Goal: Task Accomplishment & Management: Manage account settings

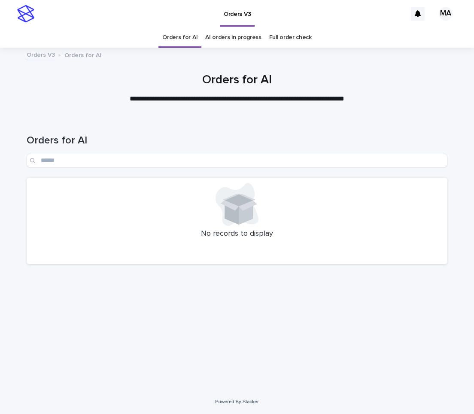
click at [368, 28] on div "Orders for AI AI orders in progress Full order check" at bounding box center [237, 37] width 474 height 20
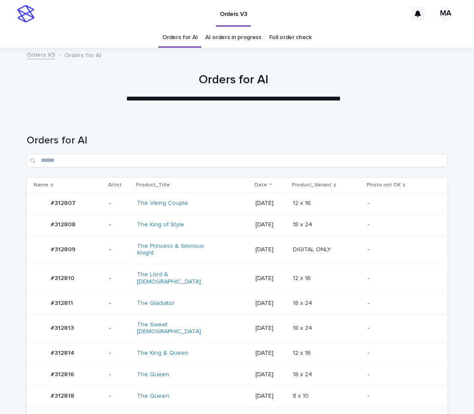
click at [290, 284] on td "2025-08-19" at bounding box center [271, 278] width 38 height 29
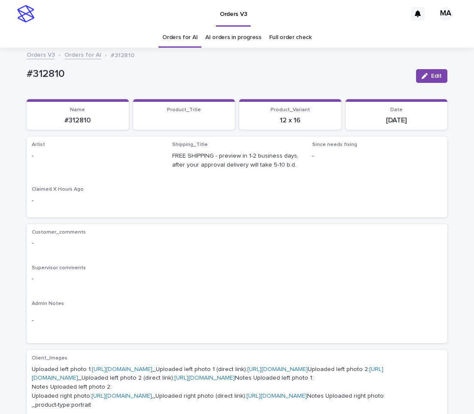
click at [444, 61] on div "Orders V3 Orders for AI #312810" at bounding box center [236, 55] width 429 height 12
click at [432, 73] on span "Edit" at bounding box center [436, 76] width 11 height 6
click at [72, 161] on div "Select..." at bounding box center [82, 160] width 101 height 14
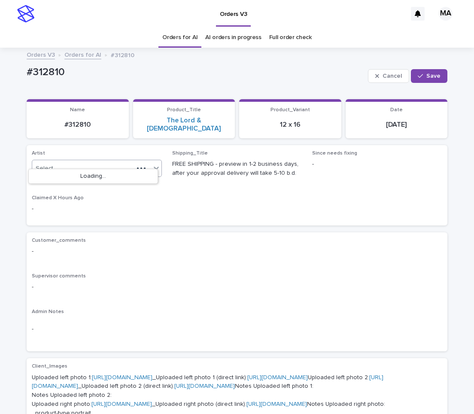
paste input "**********"
type input "**********"
click at [61, 173] on div "MarkAnthony" at bounding box center [93, 176] width 129 height 15
click at [435, 76] on span "Save" at bounding box center [433, 76] width 14 height 6
drag, startPoint x: 52, startPoint y: 81, endPoint x: 14, endPoint y: 84, distance: 38.3
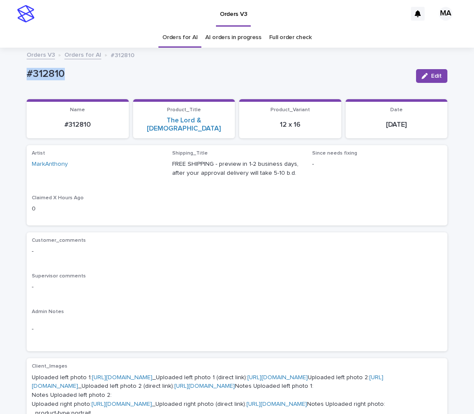
click at [27, 80] on div "#312810" at bounding box center [218, 73] width 383 height 14
copy p "#312810"
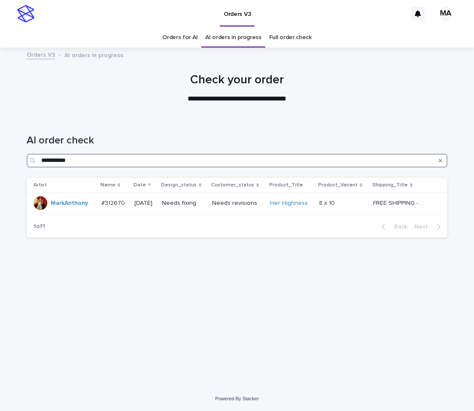
drag, startPoint x: 116, startPoint y: 159, endPoint x: -49, endPoint y: 158, distance: 164.5
click at [27, 158] on input "**********" at bounding box center [237, 161] width 421 height 14
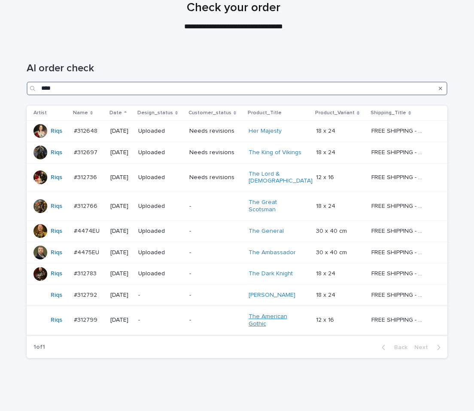
scroll to position [86, 0]
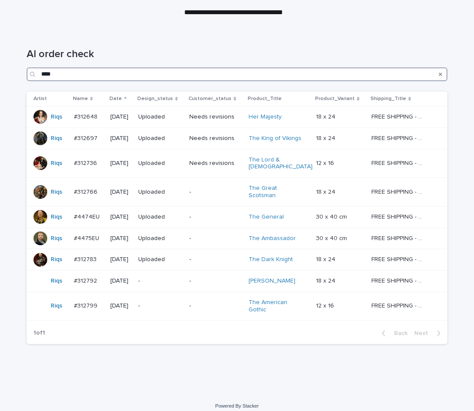
drag, startPoint x: 53, startPoint y: 73, endPoint x: 5, endPoint y: 73, distance: 48.5
click at [27, 73] on input "****" at bounding box center [237, 74] width 421 height 14
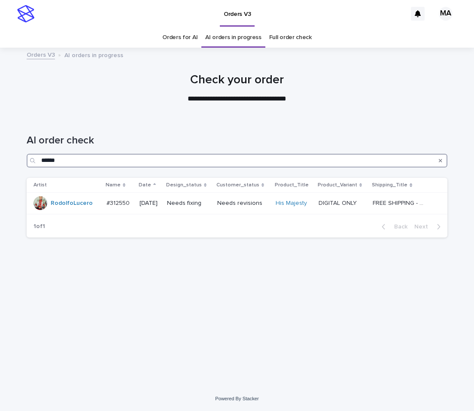
click at [27, 161] on input "******" at bounding box center [237, 161] width 421 height 14
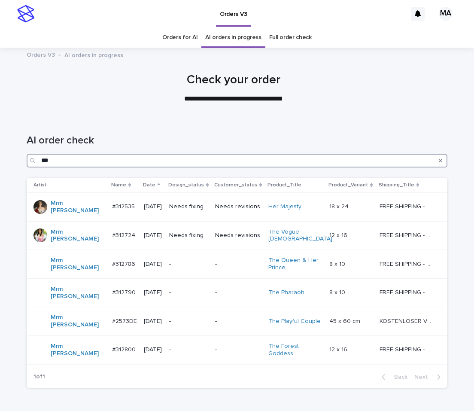
drag, startPoint x: 26, startPoint y: 162, endPoint x: 63, endPoint y: 163, distance: 36.9
click at [27, 163] on input "***" at bounding box center [237, 161] width 421 height 14
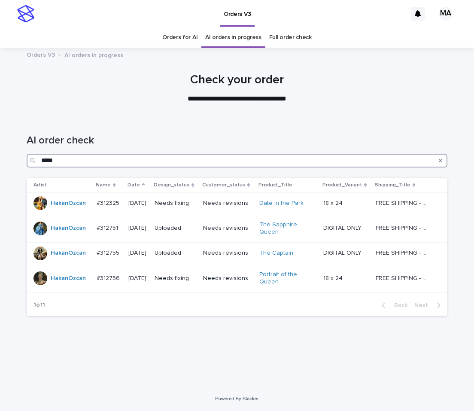
type input "*****"
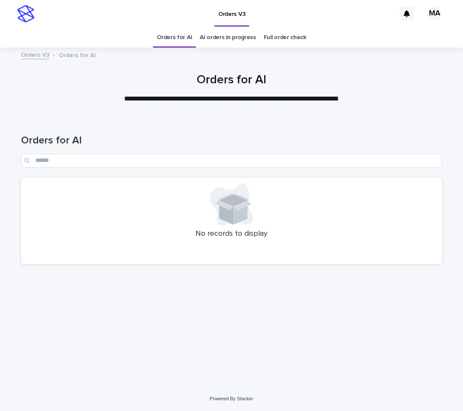
click at [209, 39] on link "AI orders in progress" at bounding box center [228, 37] width 56 height 20
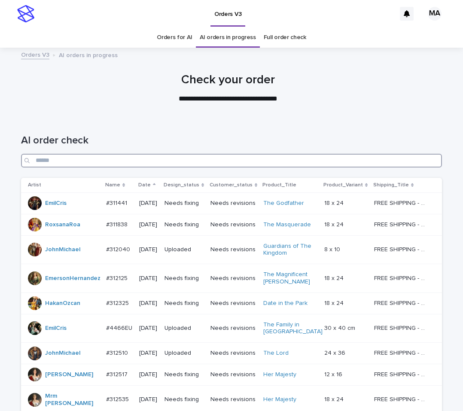
drag, startPoint x: 61, startPoint y: 161, endPoint x: 9, endPoint y: 162, distance: 51.5
click at [21, 162] on input "Search" at bounding box center [231, 161] width 421 height 14
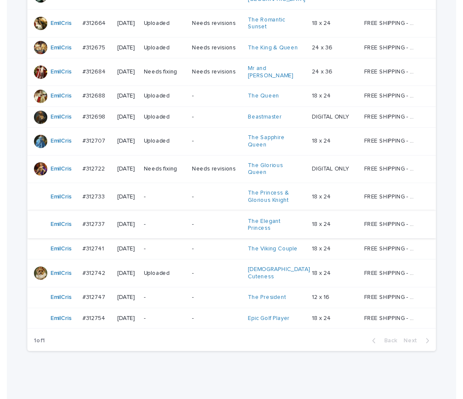
scroll to position [236, 0]
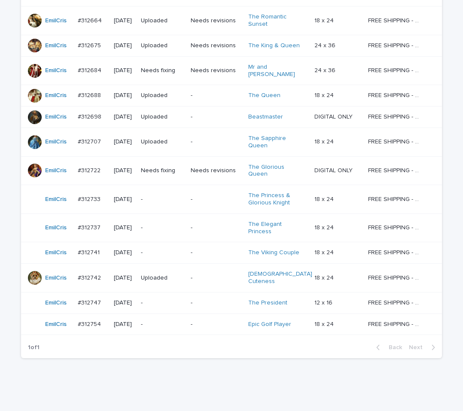
type input "****"
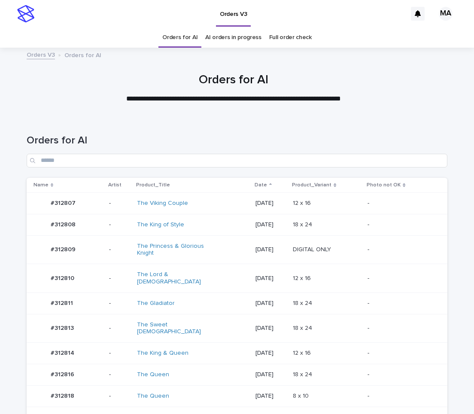
scroll to position [180, 0]
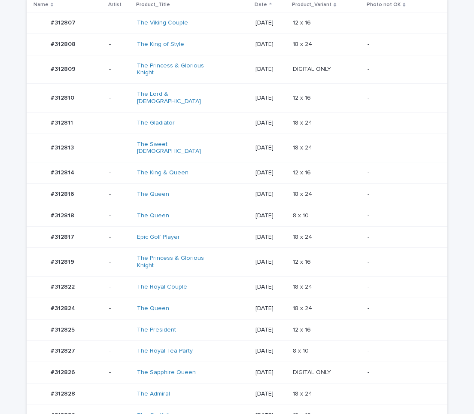
click at [281, 326] on p "2025-08-19" at bounding box center [270, 329] width 31 height 7
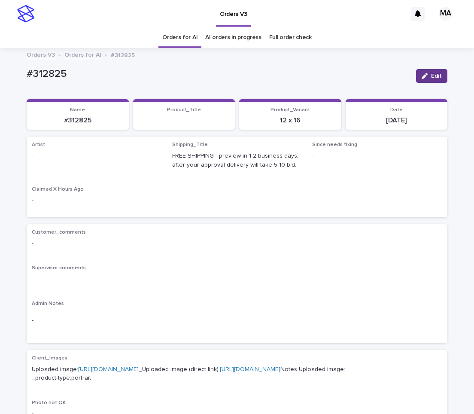
click at [432, 77] on span "Edit" at bounding box center [436, 76] width 11 height 6
click at [89, 158] on div "Select..." at bounding box center [82, 160] width 101 height 14
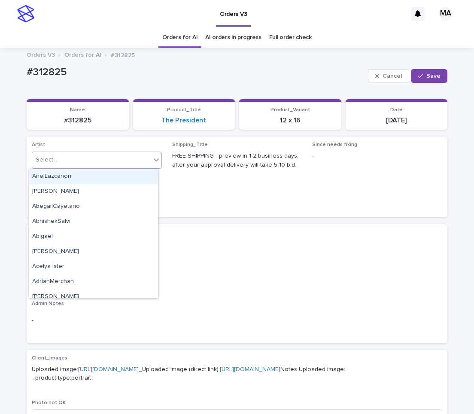
paste input "**********"
type input "**********"
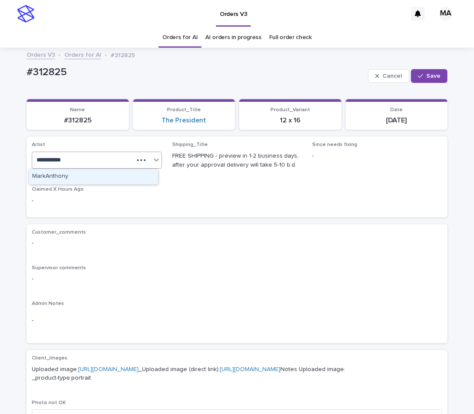
click at [79, 175] on div "MarkAnthony" at bounding box center [93, 176] width 129 height 15
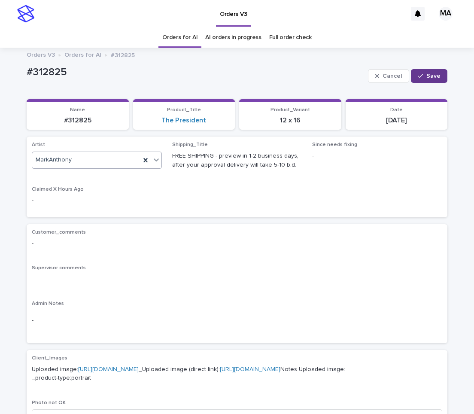
click at [423, 73] on button "Save" at bounding box center [429, 76] width 36 height 14
drag, startPoint x: 76, startPoint y: 73, endPoint x: -27, endPoint y: 98, distance: 105.5
click at [27, 80] on div "#312825" at bounding box center [218, 73] width 383 height 14
drag, startPoint x: 89, startPoint y: 79, endPoint x: 0, endPoint y: 80, distance: 88.9
click at [27, 80] on div "#312825" at bounding box center [218, 73] width 383 height 14
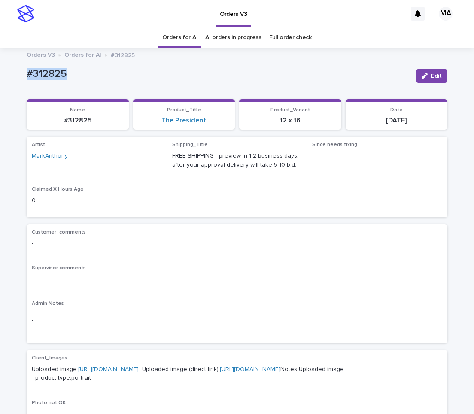
copy p "#312825"
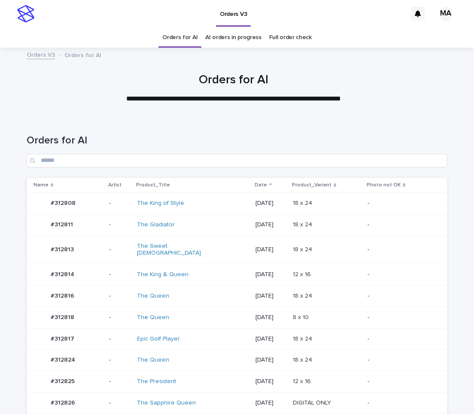
scroll to position [180, 0]
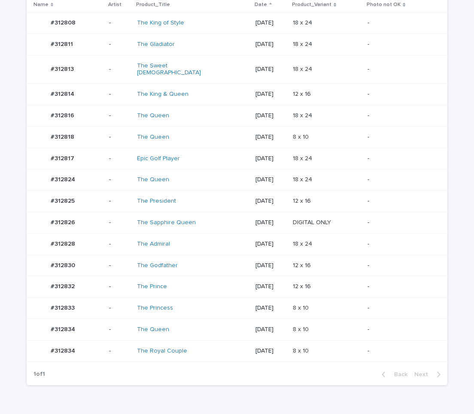
click at [318, 267] on td "12 x 16 12 x 16" at bounding box center [326, 265] width 75 height 21
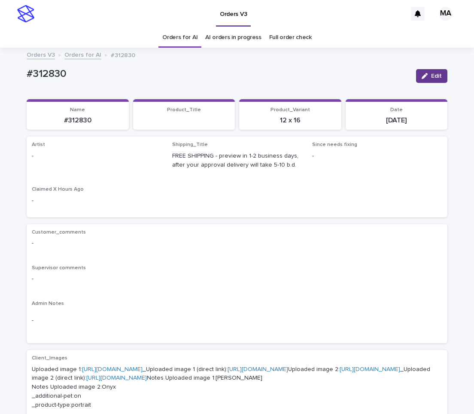
click at [431, 77] on span "Edit" at bounding box center [436, 76] width 11 height 6
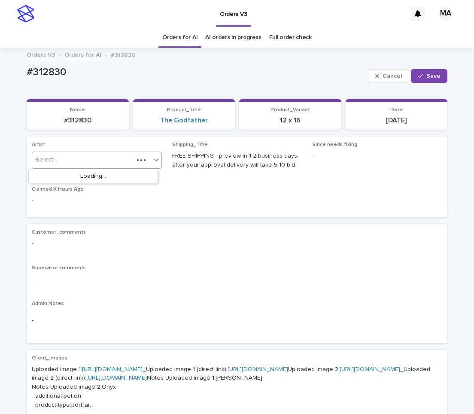
click at [99, 155] on div "Select..." at bounding box center [82, 160] width 101 height 14
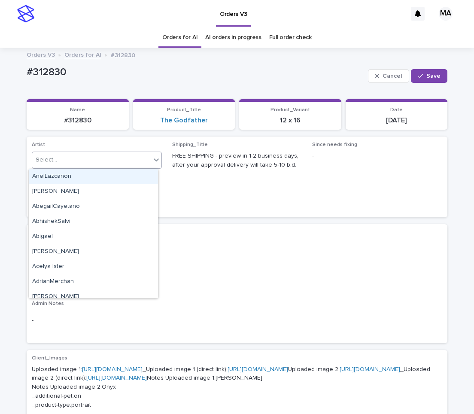
paste input "**********"
type input "**********"
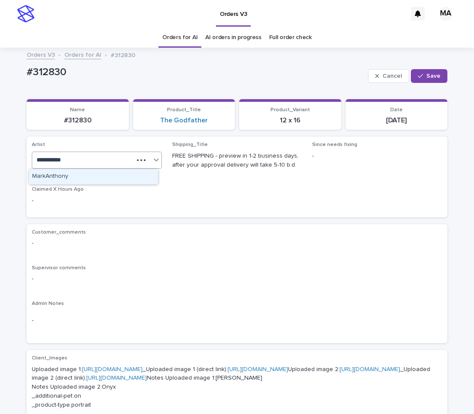
click at [94, 179] on div "MarkAnthony" at bounding box center [93, 176] width 129 height 15
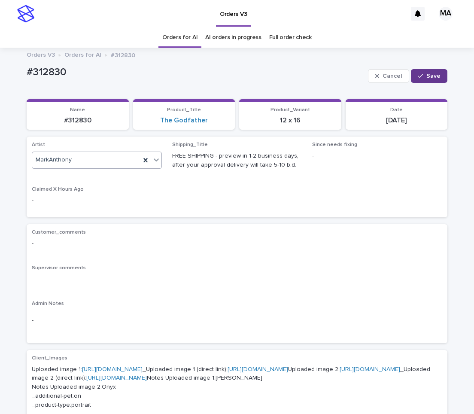
click at [427, 77] on span "Save" at bounding box center [433, 76] width 14 height 6
drag, startPoint x: 83, startPoint y: 76, endPoint x: 17, endPoint y: 76, distance: 66.1
click at [27, 76] on div "#312830" at bounding box center [218, 73] width 383 height 14
copy p "#312830"
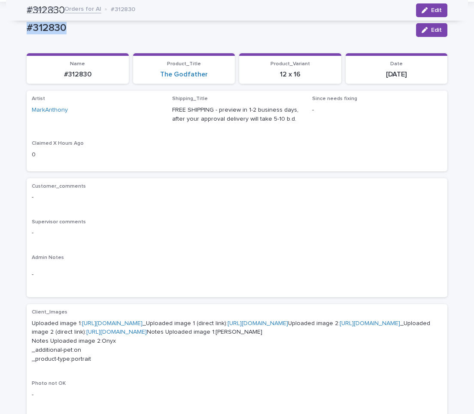
scroll to position [36, 0]
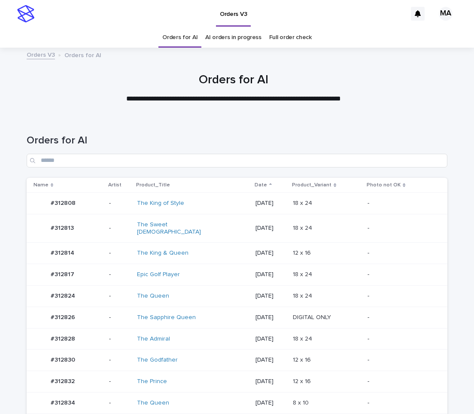
click at [331, 213] on td "18 x 24 18 x 24" at bounding box center [326, 202] width 75 height 21
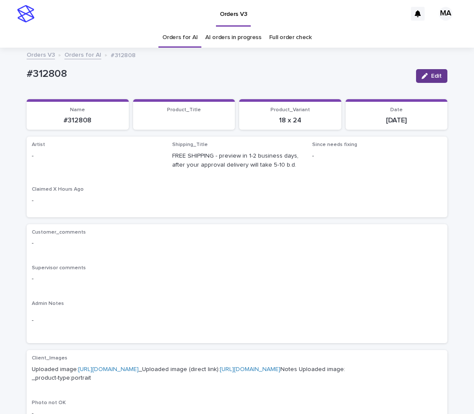
click at [426, 79] on button "Edit" at bounding box center [431, 76] width 31 height 14
click at [58, 163] on div "Select..." at bounding box center [82, 160] width 101 height 14
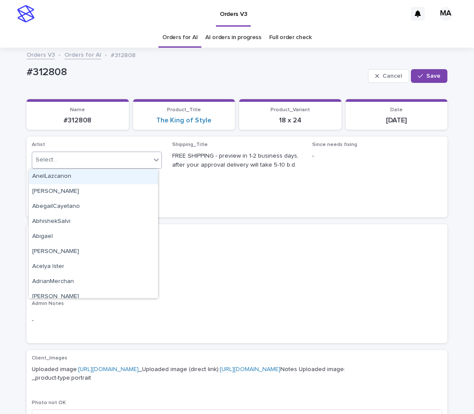
paste input "**********"
type input "**********"
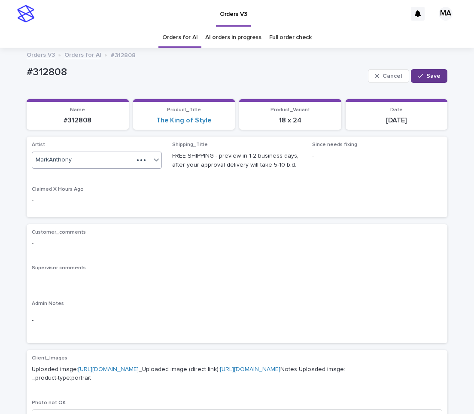
click at [429, 73] on span "Save" at bounding box center [433, 76] width 14 height 6
drag, startPoint x: 81, startPoint y: 76, endPoint x: 24, endPoint y: 77, distance: 56.7
click at [27, 76] on div "#312808" at bounding box center [218, 73] width 383 height 14
copy p "#312808"
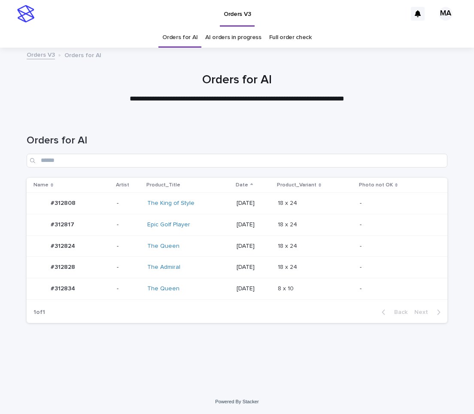
click at [371, 244] on p "-" at bounding box center [396, 246] width 72 height 7
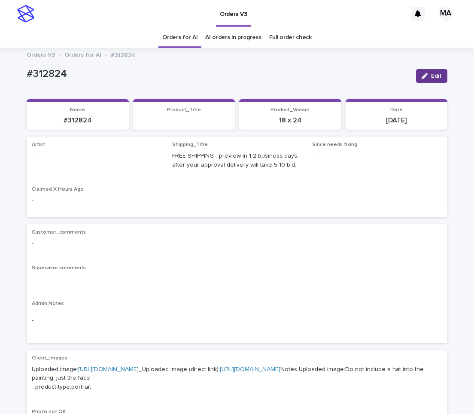
click at [432, 77] on span "Edit" at bounding box center [436, 76] width 11 height 6
click at [101, 164] on div "Select..." at bounding box center [82, 160] width 101 height 14
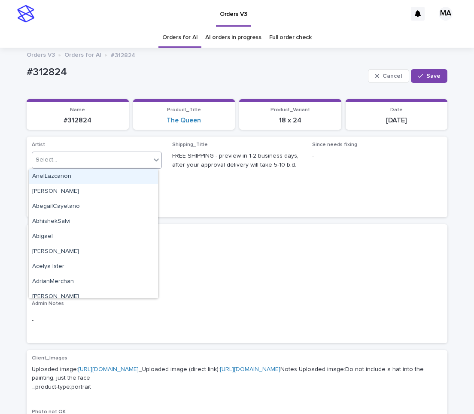
paste input "**********"
type input "**********"
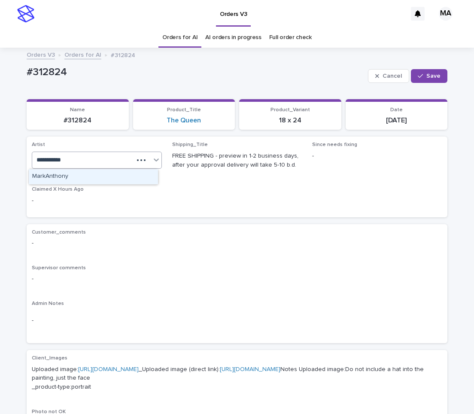
click at [99, 178] on div "MarkAnthony" at bounding box center [93, 176] width 129 height 15
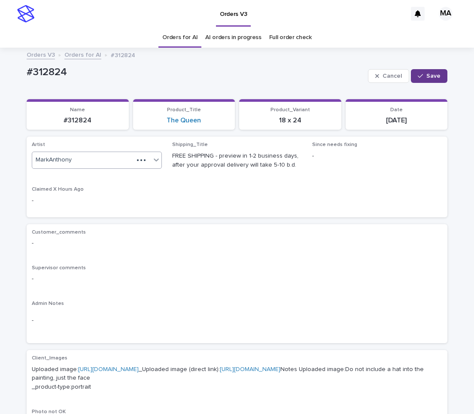
click at [428, 70] on button "Save" at bounding box center [429, 76] width 36 height 14
drag, startPoint x: 89, startPoint y: 73, endPoint x: -24, endPoint y: 78, distance: 113.9
click at [27, 78] on div "#312824" at bounding box center [218, 73] width 383 height 14
copy p "#312824"
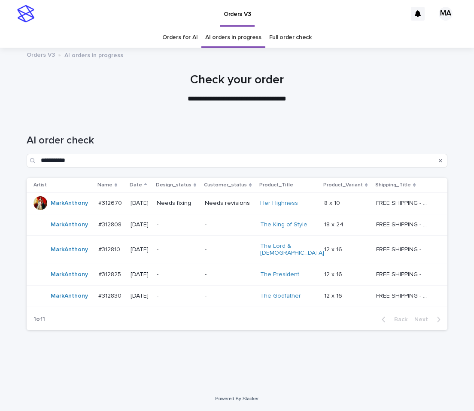
click at [250, 340] on div "**********" at bounding box center [236, 241] width 429 height 248
click at [220, 296] on td "-" at bounding box center [229, 295] width 56 height 21
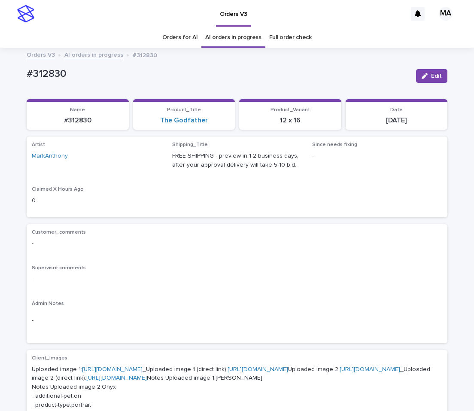
click at [99, 52] on link "AI orders in progress" at bounding box center [93, 54] width 59 height 10
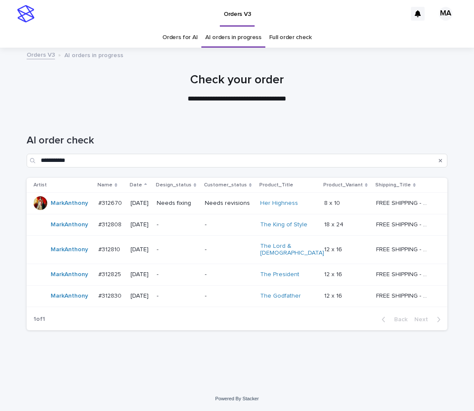
click at [365, 205] on p at bounding box center [346, 203] width 45 height 7
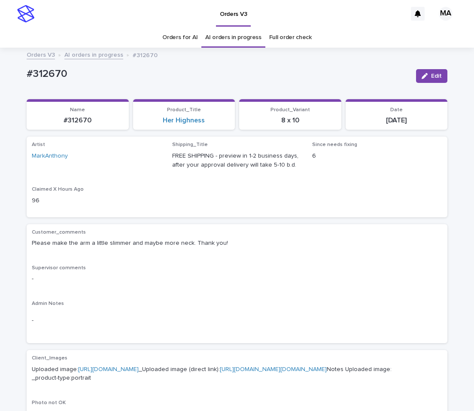
click at [220, 181] on div "Artist MarkAnthony Shipping_Title FREE SHIPPING - preview in 1-2 business days,…" at bounding box center [237, 177] width 410 height 70
click at [66, 56] on link "AI orders in progress" at bounding box center [93, 54] width 59 height 10
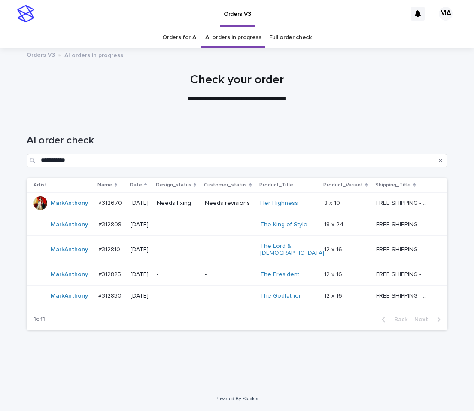
click at [201, 211] on td "Needs fixing" at bounding box center [177, 202] width 48 height 21
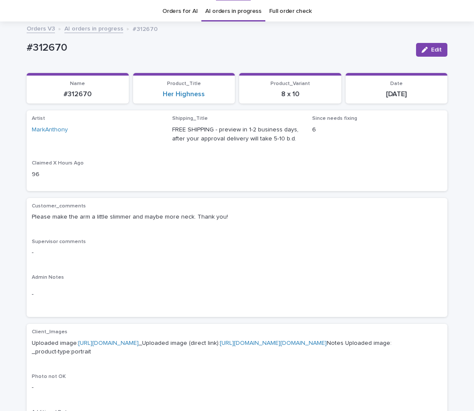
scroll to position [27, 0]
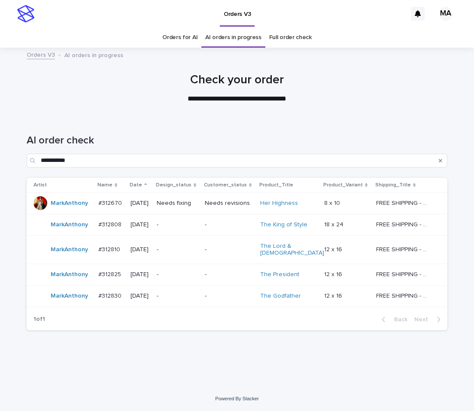
click at [231, 205] on p "Needs revisions" at bounding box center [229, 203] width 49 height 7
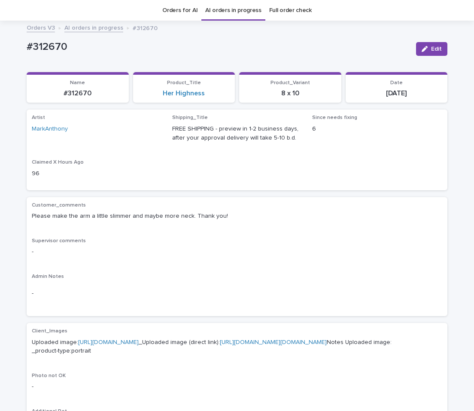
scroll to position [27, 0]
drag, startPoint x: 76, startPoint y: 54, endPoint x: 8, endPoint y: 51, distance: 68.8
click at [8, 51] on div "Loading... Saving… Loading... Saving… #312670 Edit #312670 Edit Sorry, there wa…" at bounding box center [237, 394] width 474 height 739
copy p "#312670"
click at [423, 49] on icon "button" at bounding box center [425, 49] width 6 height 6
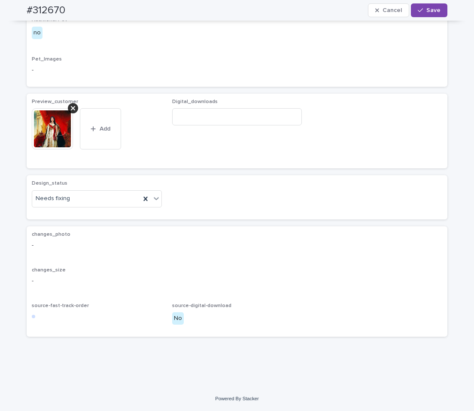
scroll to position [471, 0]
click at [152, 202] on icon at bounding box center [156, 198] width 9 height 9
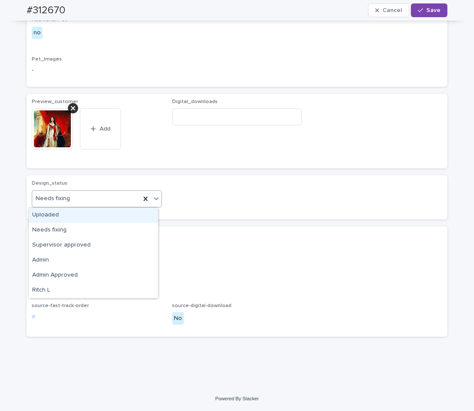
click at [93, 216] on div "Uploaded" at bounding box center [93, 215] width 129 height 15
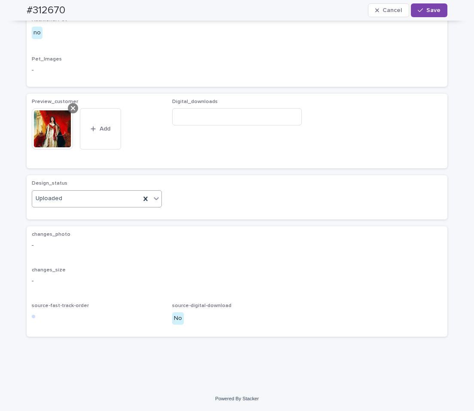
click at [71, 104] on div at bounding box center [73, 108] width 10 height 10
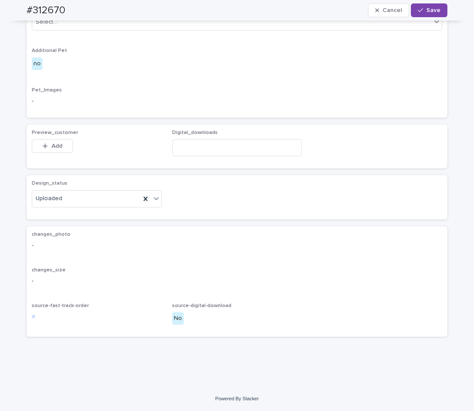
scroll to position [441, 0]
click at [53, 127] on div "Preview_customer This file cannot be opened Download File Add Digital_downloads" at bounding box center [237, 147] width 421 height 44
click at [61, 138] on div "Preview_customer This file cannot be opened Download File Add" at bounding box center [97, 146] width 130 height 33
drag, startPoint x: 62, startPoint y: 143, endPoint x: 94, endPoint y: 143, distance: 31.8
click at [62, 143] on button "Add" at bounding box center [52, 146] width 41 height 14
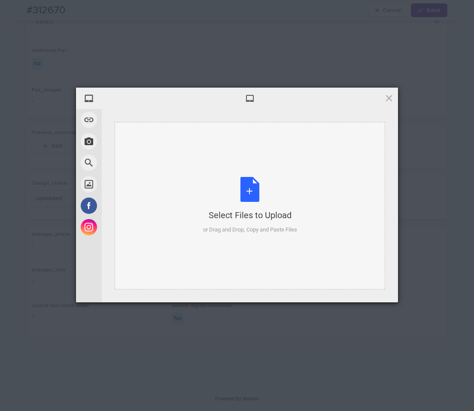
click at [262, 174] on div "Select Files to Upload or Drag and Drop, Copy and Paste Files" at bounding box center [250, 205] width 271 height 167
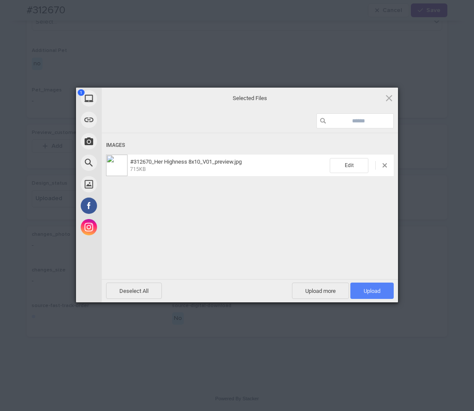
click at [378, 294] on span "Upload 1" at bounding box center [371, 291] width 43 height 16
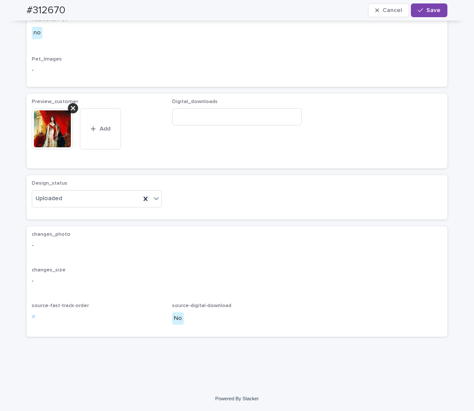
click at [434, 11] on span "Save" at bounding box center [433, 10] width 14 height 6
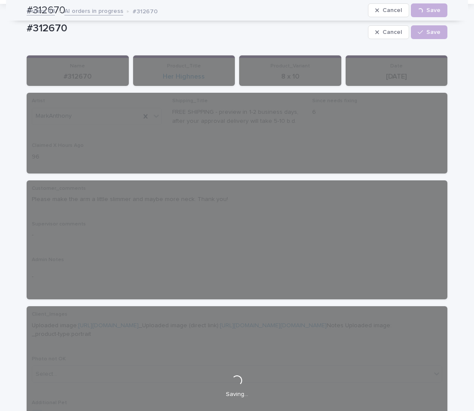
scroll to position [0, 0]
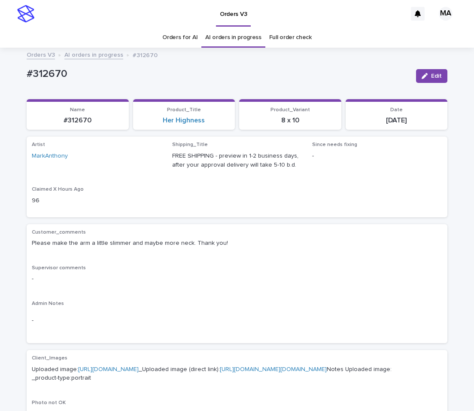
click at [86, 55] on link "AI orders in progress" at bounding box center [93, 54] width 59 height 10
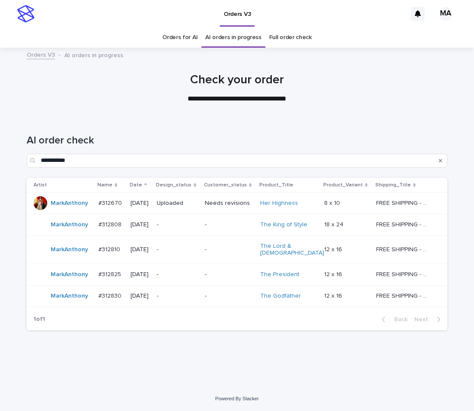
click at [198, 220] on div "-" at bounding box center [177, 223] width 41 height 9
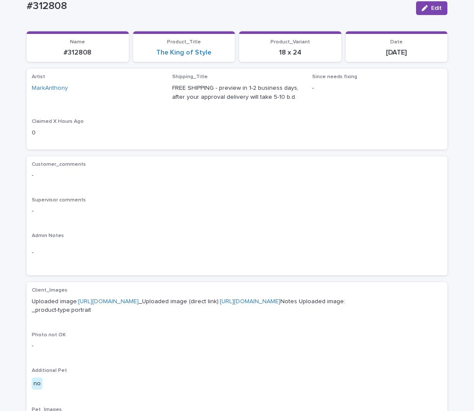
scroll to position [72, 0]
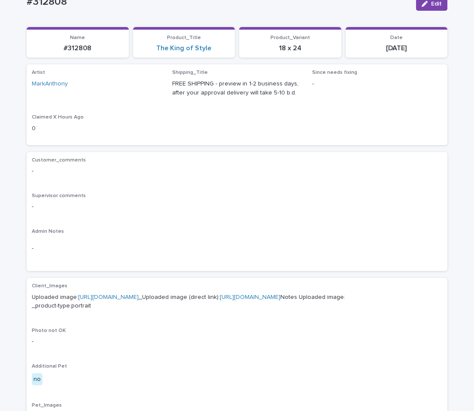
click at [117, 298] on link "https://cdn.shopify.com-uploadkit.app/s/files/1/0033/4807/0511/files/download.h…" at bounding box center [108, 297] width 61 height 6
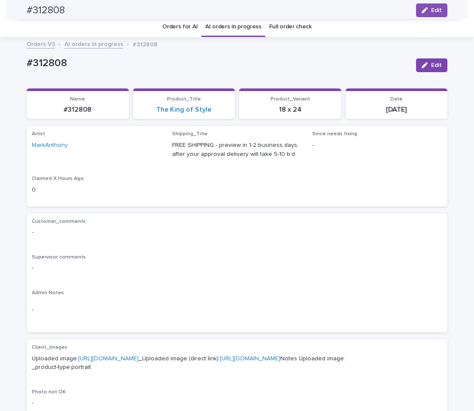
scroll to position [0, 0]
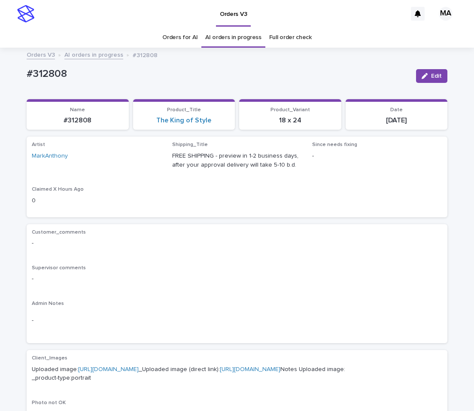
click at [94, 58] on link "AI orders in progress" at bounding box center [93, 54] width 59 height 10
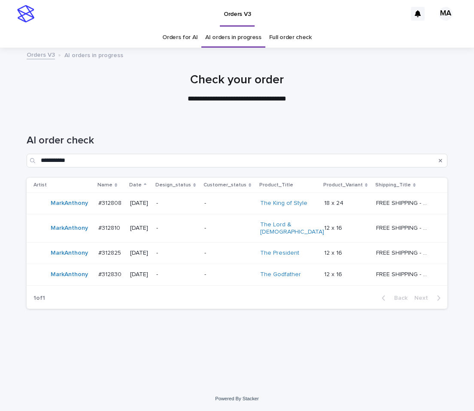
click at [160, 17] on div "Orders V3" at bounding box center [223, 13] width 368 height 27
click at [216, 271] on td "-" at bounding box center [229, 274] width 56 height 21
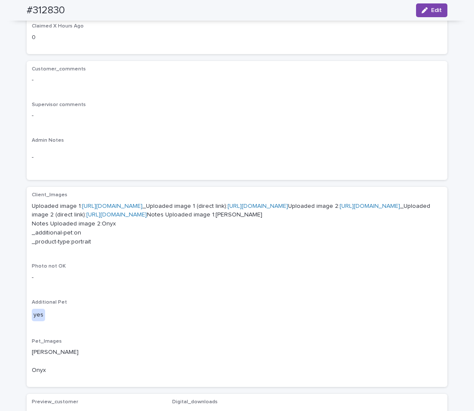
scroll to position [180, 0]
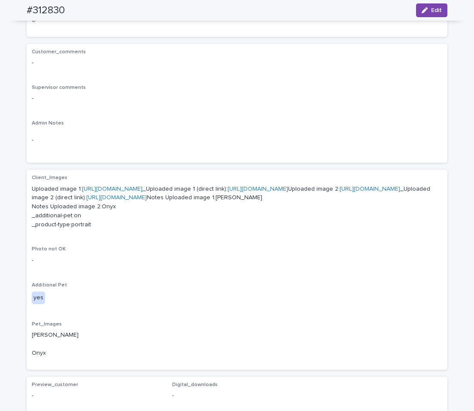
click at [119, 188] on link "https://cdn.shopify.com-uploadkit.app/s/files/1/0033/4807/0511/files/download.h…" at bounding box center [112, 189] width 61 height 6
click at [340, 192] on link "https://cdn.shopify.com-uploadkit.app/s/files/1/0033/4807/0511/files/download.h…" at bounding box center [370, 189] width 61 height 6
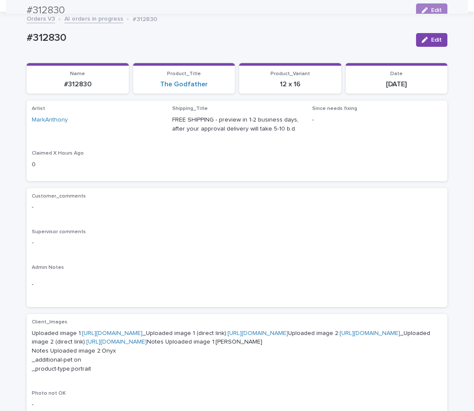
scroll to position [0, 0]
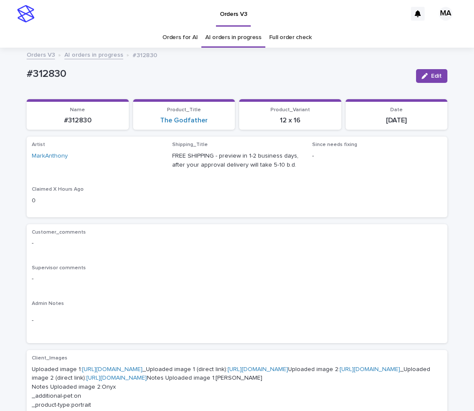
click at [89, 53] on link "AI orders in progress" at bounding box center [93, 54] width 59 height 10
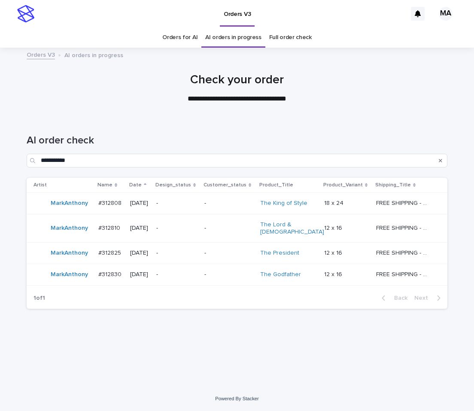
click at [231, 225] on p "-" at bounding box center [228, 228] width 49 height 7
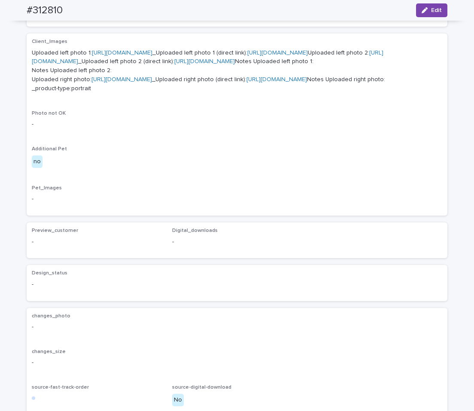
scroll to position [144, 0]
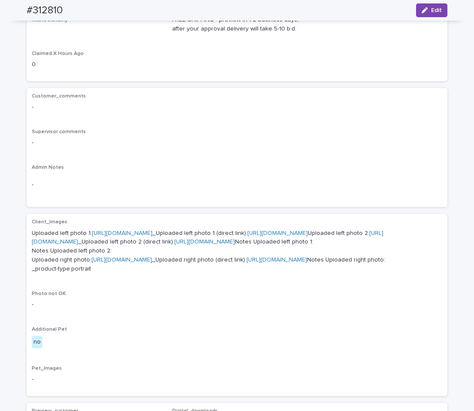
click at [121, 230] on link "https://cdn.shopify.com-uploadkit.app/s/files/1/0033/4807/0511/files/download.h…" at bounding box center [122, 233] width 61 height 6
click at [134, 245] on link "https://cdn.shopify.com-uploadkit.app/s/files/1/0033/4807/0511/files/download.h…" at bounding box center [208, 237] width 352 height 15
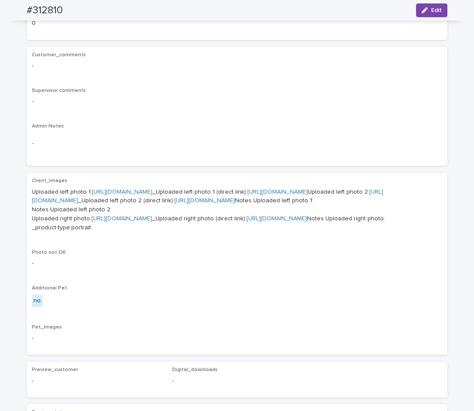
scroll to position [216, 0]
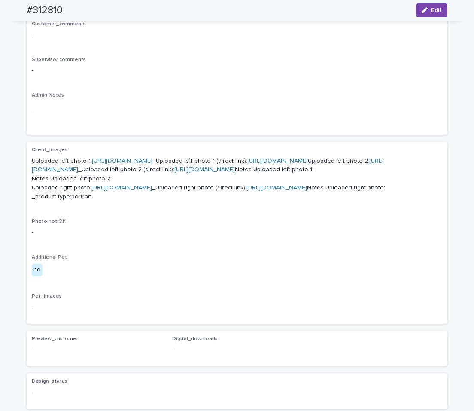
click at [128, 191] on link "https://cdn.shopify.com-uploadkit.app/s/files/1/0033/4807/0511/files/download.h…" at bounding box center [121, 188] width 61 height 6
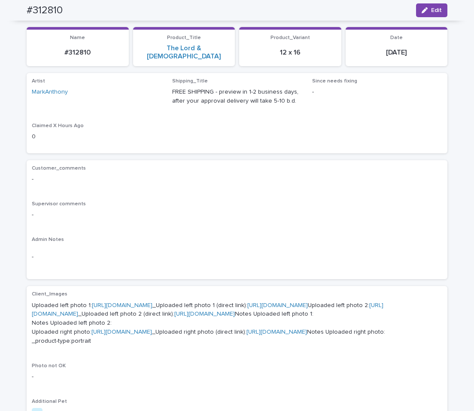
scroll to position [0, 0]
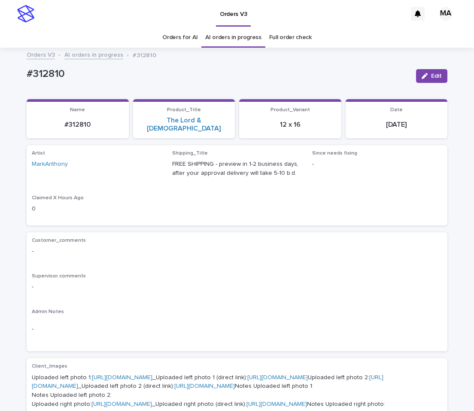
click at [97, 54] on link "AI orders in progress" at bounding box center [93, 54] width 59 height 10
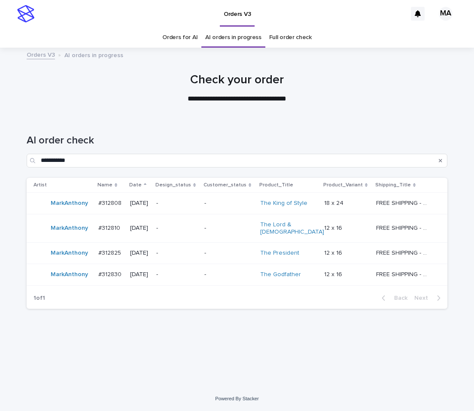
click at [236, 249] on p "-" at bounding box center [228, 252] width 49 height 7
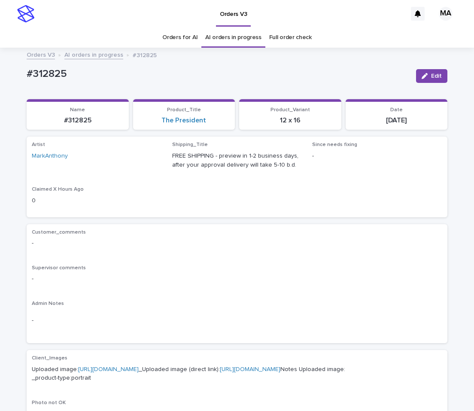
scroll to position [144, 0]
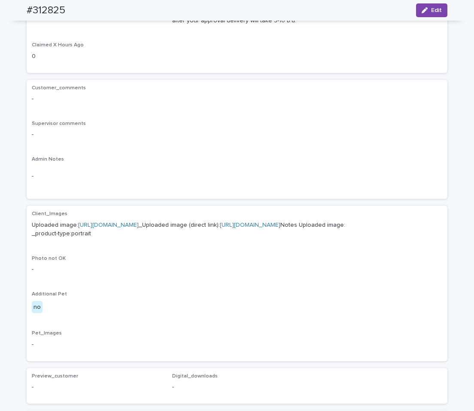
click at [139, 225] on link "https://cdn.shopify.com-uploadkit.app/s/files/1/0033/4807/0511/files/download.h…" at bounding box center [108, 225] width 61 height 6
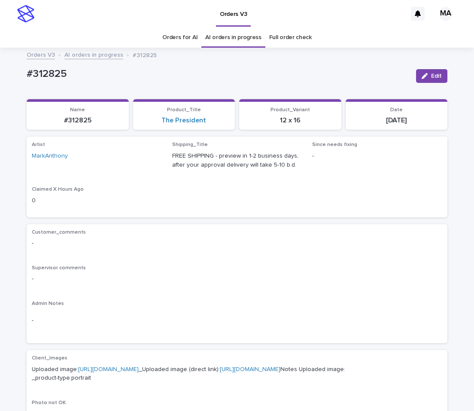
click at [89, 57] on link "AI orders in progress" at bounding box center [93, 54] width 59 height 10
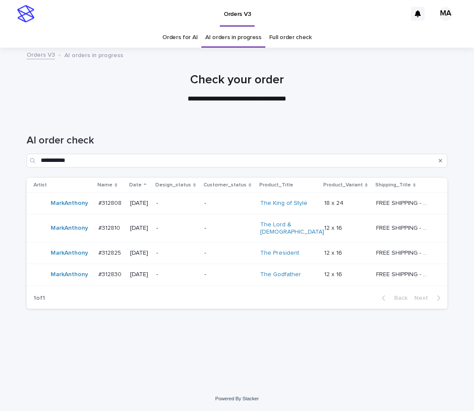
click at [198, 204] on p "-" at bounding box center [176, 203] width 41 height 7
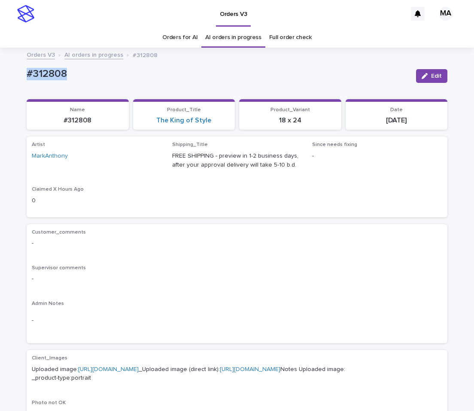
drag, startPoint x: 87, startPoint y: 75, endPoint x: 3, endPoint y: 75, distance: 84.2
click at [27, 75] on div "#312808" at bounding box center [218, 73] width 383 height 14
copy p "#312808"
click at [243, 261] on div "Customer_comments - Supervisor comments - Admin Notes -" at bounding box center [237, 283] width 410 height 109
drag, startPoint x: 83, startPoint y: 75, endPoint x: 3, endPoint y: 75, distance: 80.3
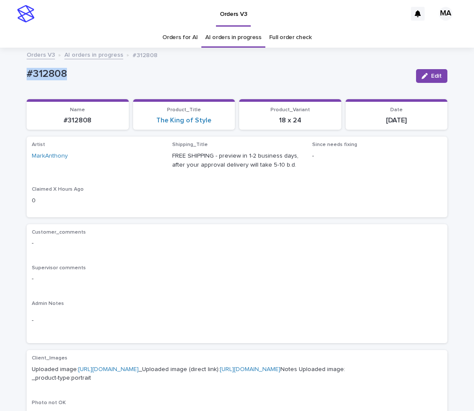
click at [27, 75] on div "#312808" at bounding box center [218, 73] width 383 height 14
copy p "#312808"
click at [417, 78] on button "Edit" at bounding box center [431, 76] width 31 height 14
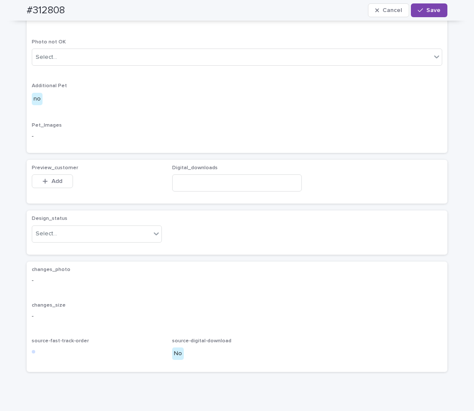
scroll to position [441, 0]
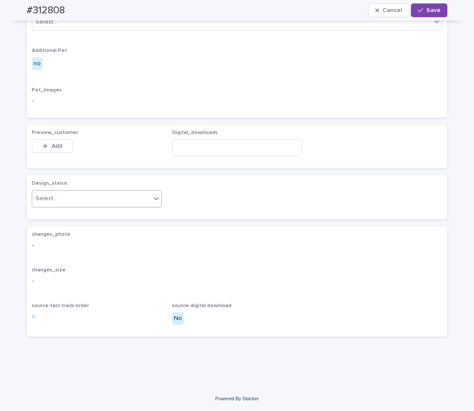
click at [128, 199] on div "Select..." at bounding box center [91, 198] width 119 height 14
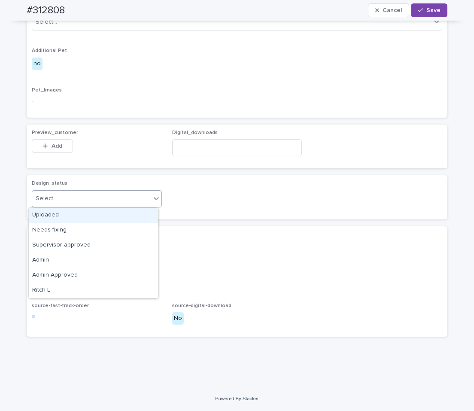
click at [75, 213] on div "Uploaded" at bounding box center [93, 215] width 129 height 15
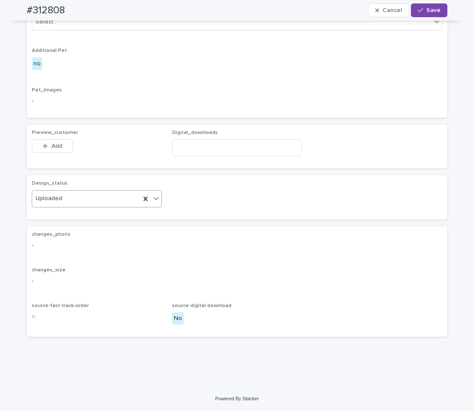
click at [66, 149] on button "Add" at bounding box center [52, 146] width 41 height 14
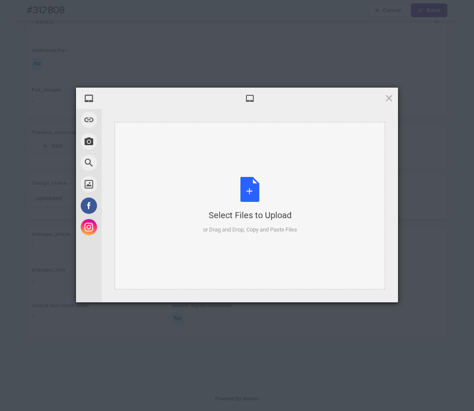
click at [243, 204] on div "Select Files to Upload or Drag and Drop, Copy and Paste Files" at bounding box center [250, 205] width 94 height 57
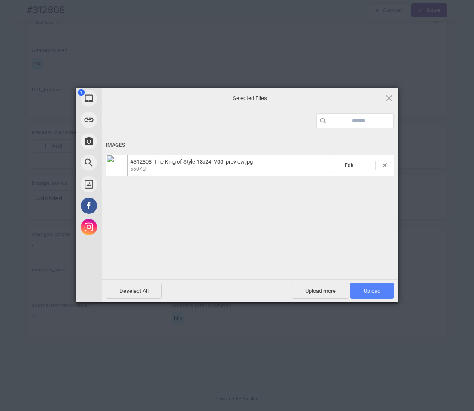
click at [359, 288] on span "Upload 1" at bounding box center [371, 291] width 43 height 16
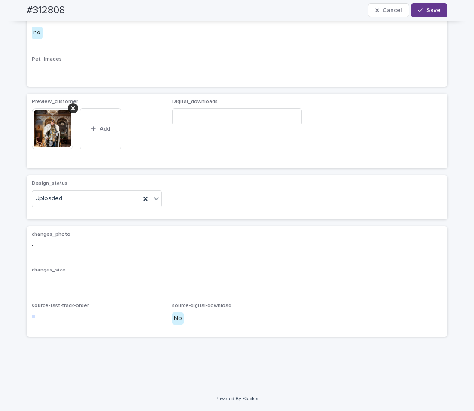
click at [432, 15] on button "Save" at bounding box center [429, 10] width 36 height 14
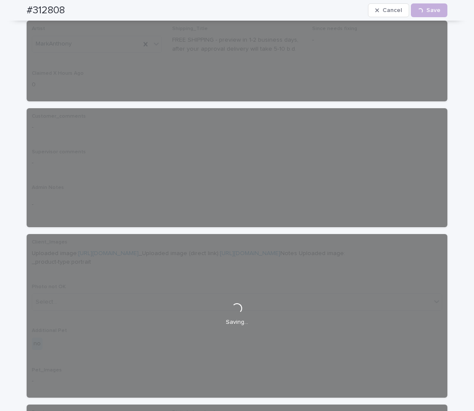
scroll to position [0, 0]
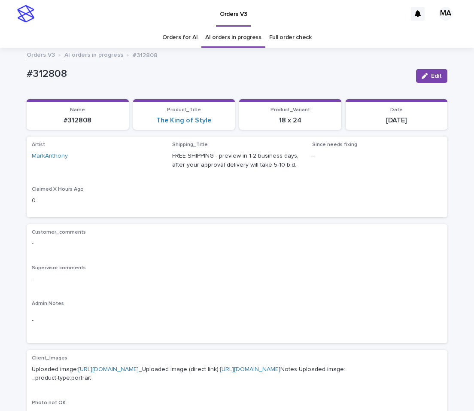
click at [97, 53] on link "AI orders in progress" at bounding box center [93, 54] width 59 height 10
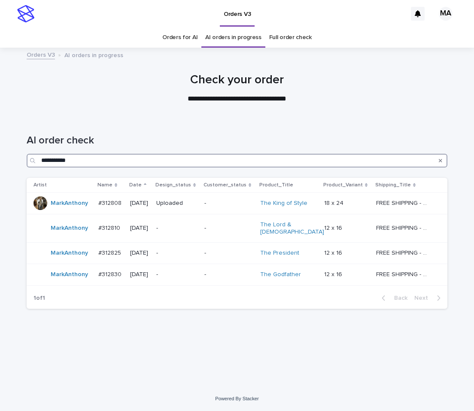
drag, startPoint x: 91, startPoint y: 159, endPoint x: 3, endPoint y: 161, distance: 87.6
click at [27, 161] on input "**********" at bounding box center [237, 161] width 421 height 14
click at [288, 36] on link "Full order check" at bounding box center [290, 37] width 43 height 20
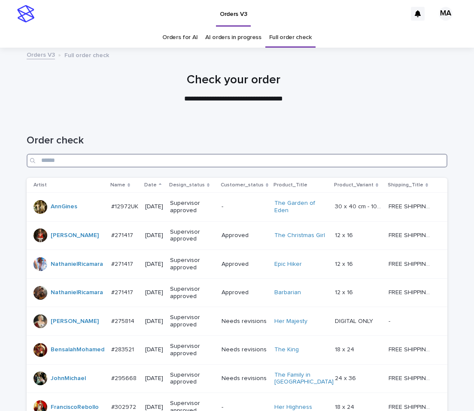
click at [143, 156] on input "Search" at bounding box center [237, 161] width 421 height 14
paste input "**********"
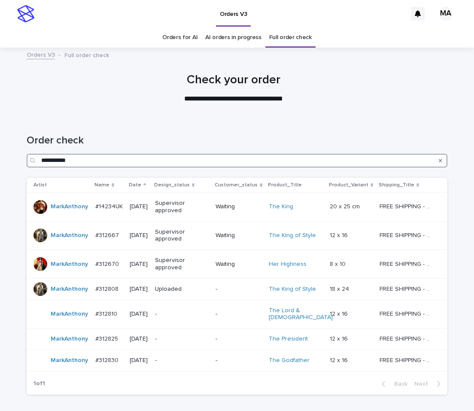
type input "**********"
click at [224, 39] on link "AI orders in progress" at bounding box center [233, 37] width 56 height 20
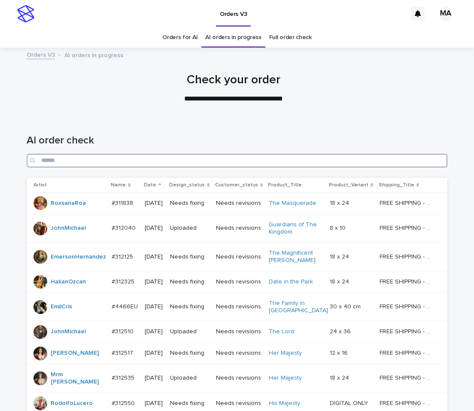
click at [111, 155] on input "Search" at bounding box center [237, 161] width 421 height 14
paste input "**********"
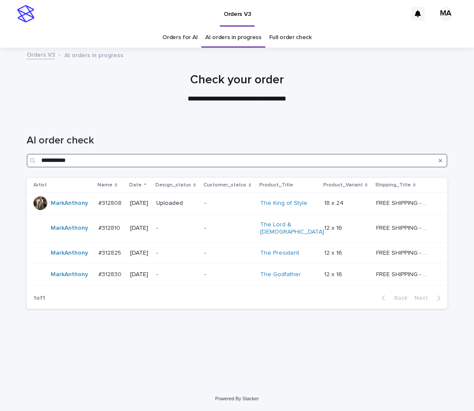
type input "**********"
click at [191, 269] on div "-" at bounding box center [176, 273] width 41 height 9
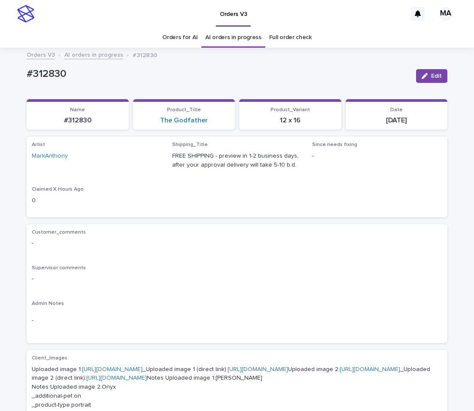
click at [100, 58] on link "AI orders in progress" at bounding box center [93, 54] width 59 height 10
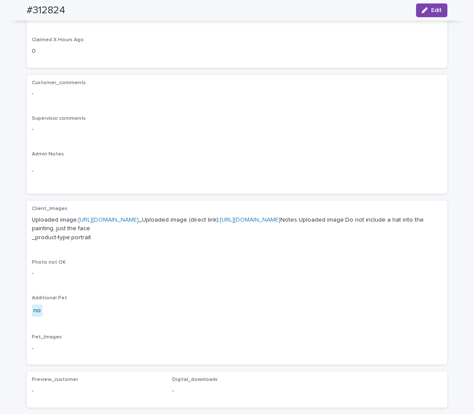
scroll to position [72, 0]
